Goal: Task Accomplishment & Management: Use online tool/utility

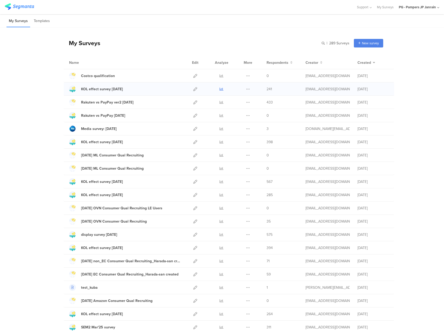
click at [219, 89] on icon at bounding box center [221, 89] width 4 height 4
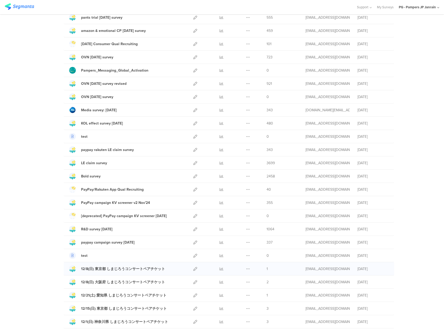
scroll to position [441, 0]
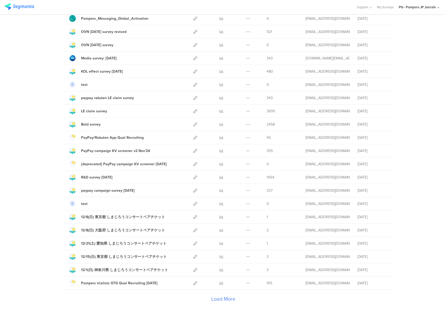
click at [225, 303] on div "Load More" at bounding box center [223, 300] width 319 height 21
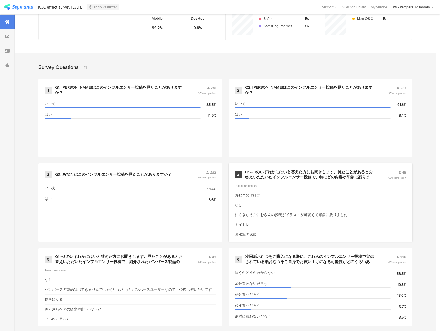
scroll to position [275, 0]
